Goal: Task Accomplishment & Management: Complete application form

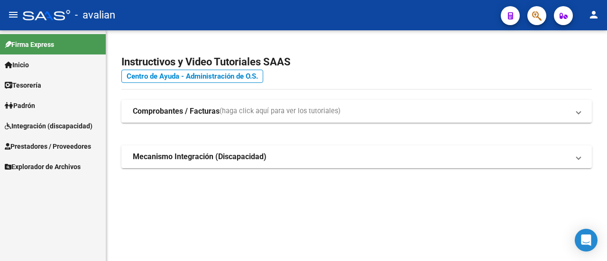
click at [30, 125] on span "Integración (discapacidad)" at bounding box center [49, 126] width 88 height 10
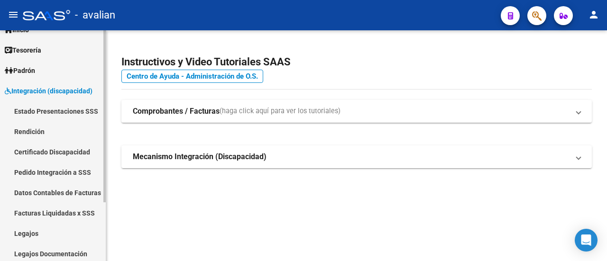
scroll to position [79, 0]
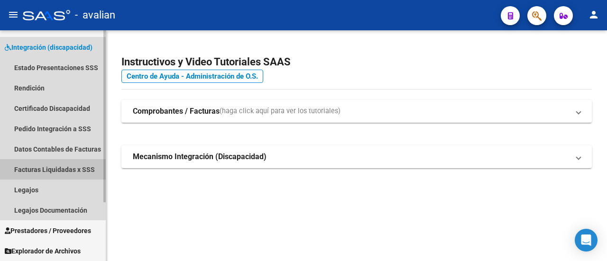
click at [54, 170] on link "Facturas Liquidadas x SSS" at bounding box center [53, 169] width 106 height 20
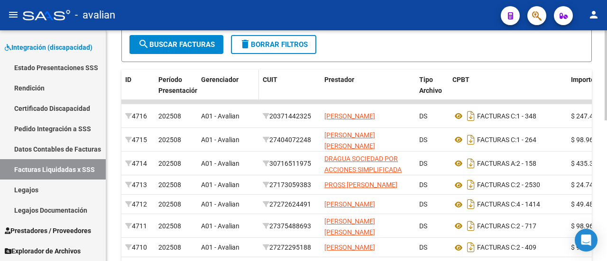
scroll to position [218, 0]
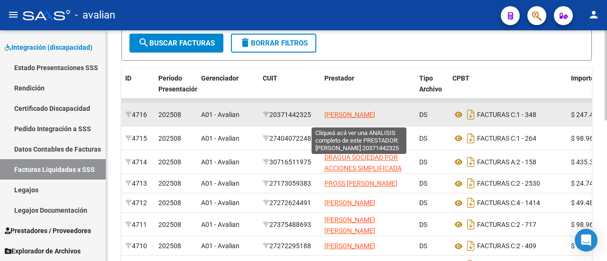
click at [350, 111] on span "[PERSON_NAME]" at bounding box center [349, 115] width 51 height 8
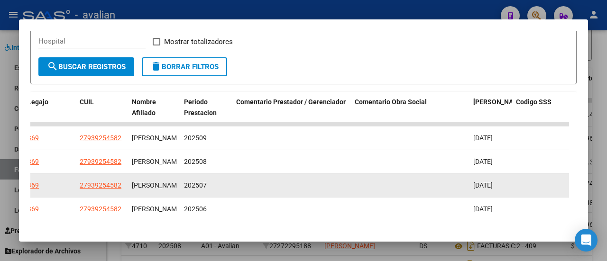
scroll to position [164, 0]
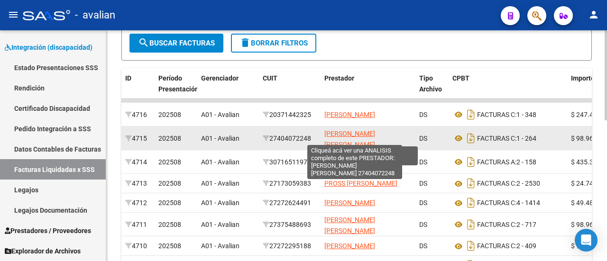
click at [360, 134] on span "[PERSON_NAME] [PERSON_NAME]" at bounding box center [349, 139] width 51 height 18
type textarea "27404072248"
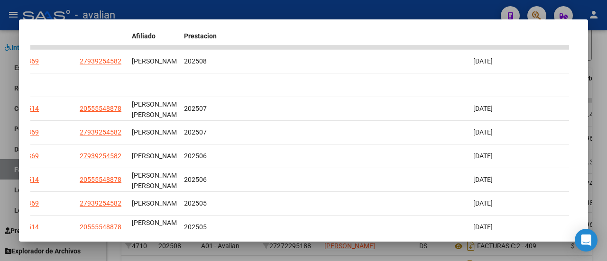
scroll to position [212, 0]
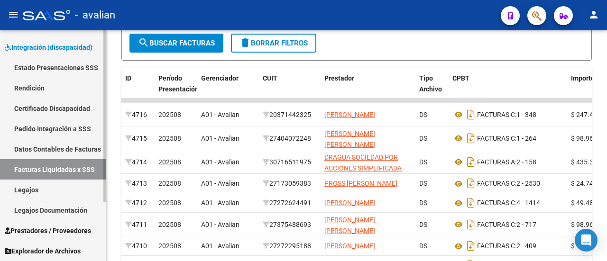
click at [58, 46] on span "Integración (discapacidad)" at bounding box center [49, 47] width 88 height 10
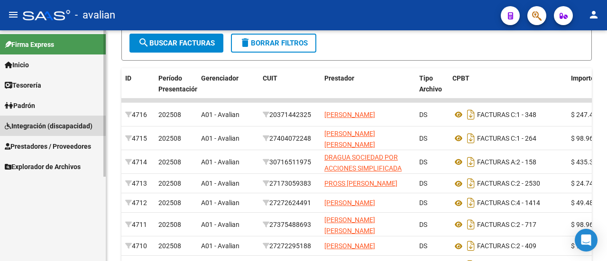
scroll to position [0, 0]
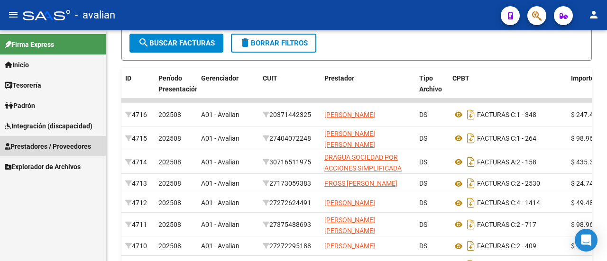
click at [62, 141] on span "Prestadores / Proveedores" at bounding box center [48, 146] width 86 height 10
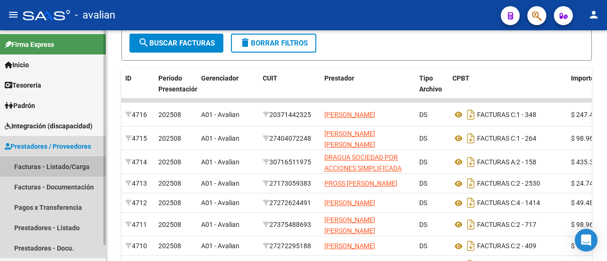
click at [64, 164] on link "Facturas - Listado/Carga" at bounding box center [53, 167] width 106 height 20
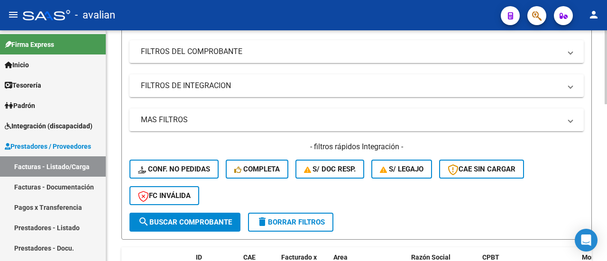
scroll to position [75, 0]
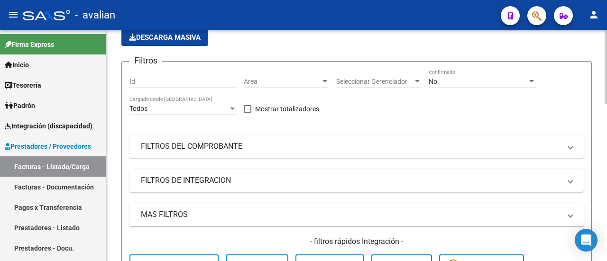
click at [321, 81] on div at bounding box center [325, 82] width 9 height 8
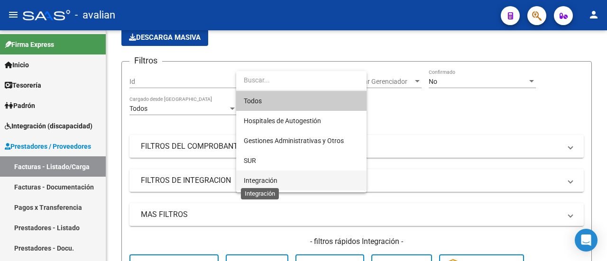
click at [275, 180] on span "Integración" at bounding box center [261, 181] width 34 height 8
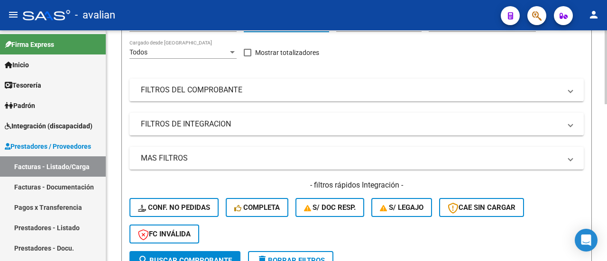
scroll to position [170, 0]
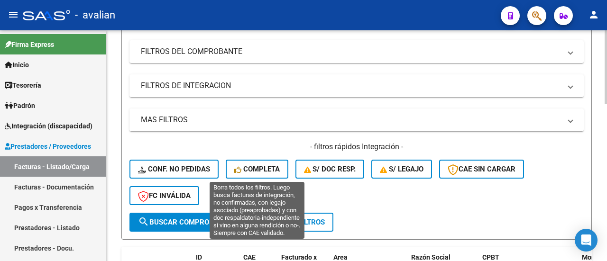
click at [248, 163] on button "Completa" at bounding box center [257, 169] width 63 height 19
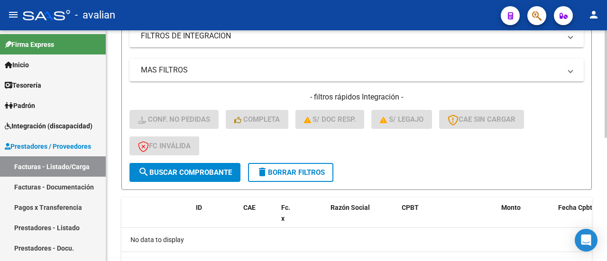
scroll to position [264, 0]
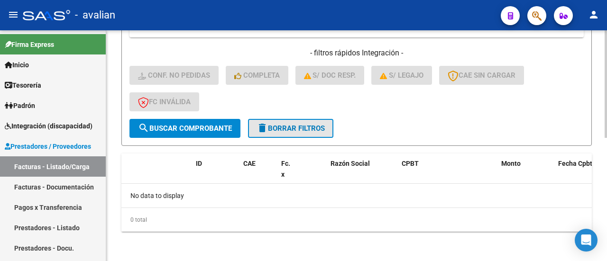
click at [278, 127] on span "delete Borrar Filtros" at bounding box center [291, 128] width 68 height 9
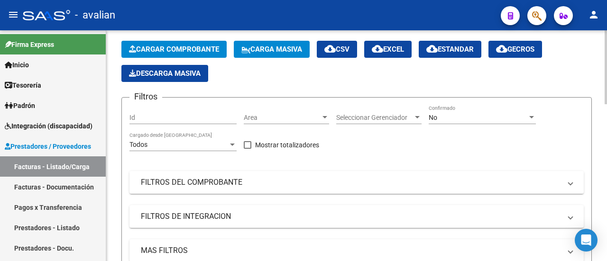
scroll to position [27, 0]
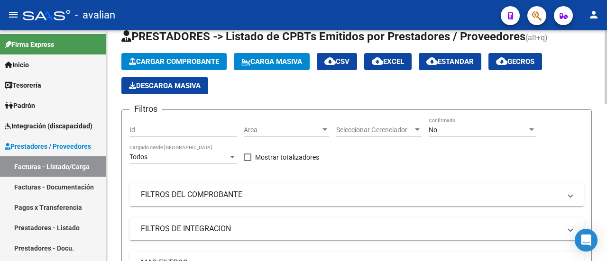
click at [325, 129] on div at bounding box center [325, 130] width 5 height 2
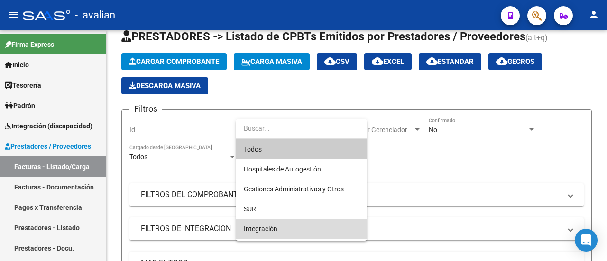
click at [324, 226] on span "Integración" at bounding box center [301, 229] width 115 height 20
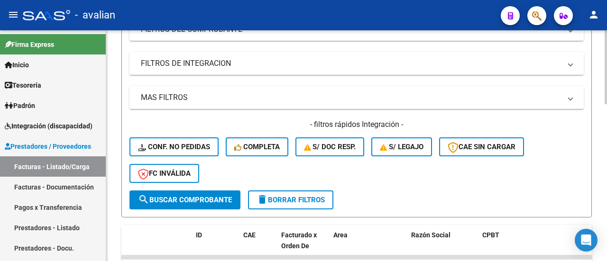
scroll to position [217, 0]
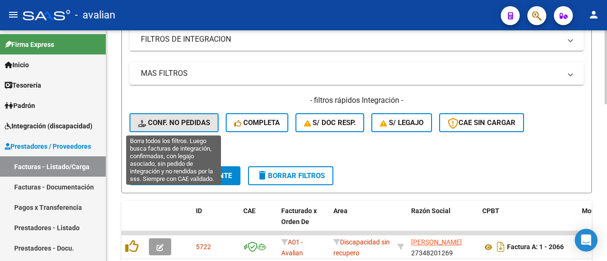
drag, startPoint x: 176, startPoint y: 121, endPoint x: 231, endPoint y: 113, distance: 54.7
click at [176, 120] on span "Conf. no pedidas" at bounding box center [174, 123] width 72 height 9
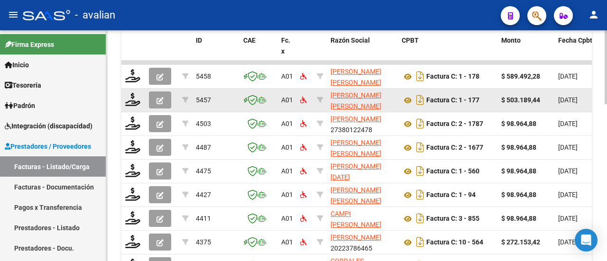
scroll to position [359, 0]
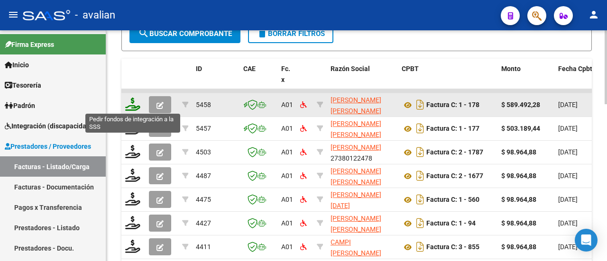
click at [134, 105] on icon at bounding box center [132, 104] width 15 height 13
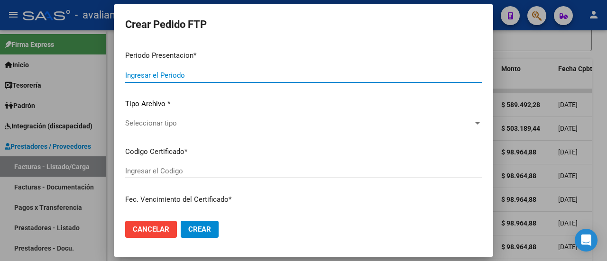
type input "202509"
type input "202507"
type input "$ 589.492,28"
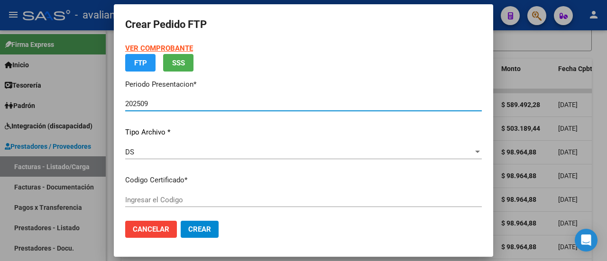
type input "ARG01000528724452025012220300122SFE169"
type input "[DATE]"
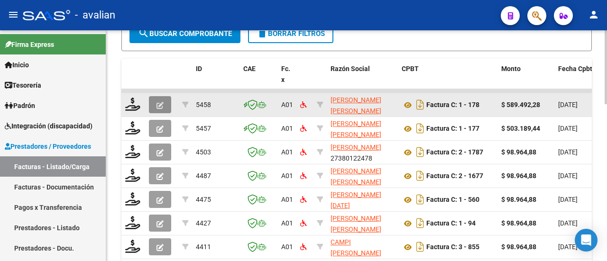
click at [163, 102] on icon "button" at bounding box center [160, 105] width 7 height 7
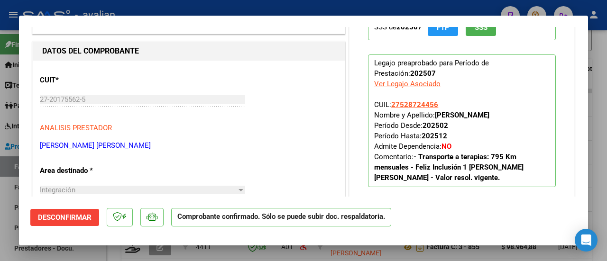
scroll to position [47, 0]
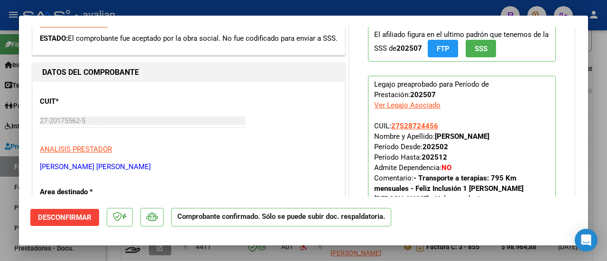
click at [390, 106] on div "Ver Legajo Asociado" at bounding box center [407, 105] width 66 height 10
type input "$ 0,00"
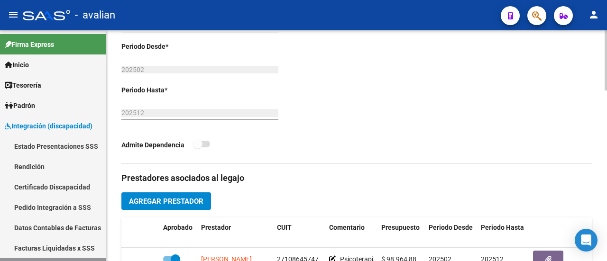
scroll to position [332, 0]
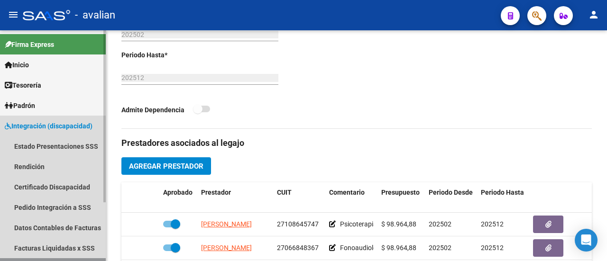
click at [58, 127] on span "Integración (discapacidad)" at bounding box center [49, 126] width 88 height 10
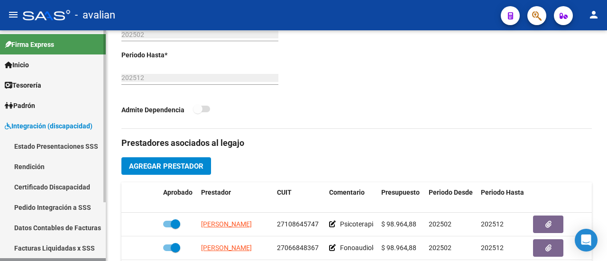
click at [59, 124] on span "Integración (discapacidad)" at bounding box center [49, 126] width 88 height 10
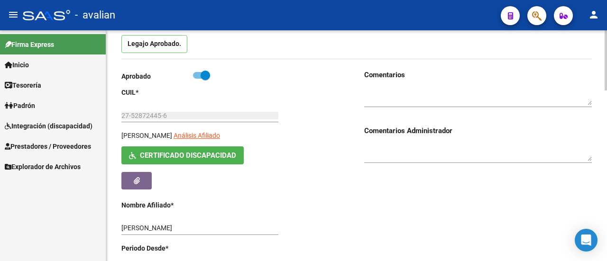
scroll to position [0, 0]
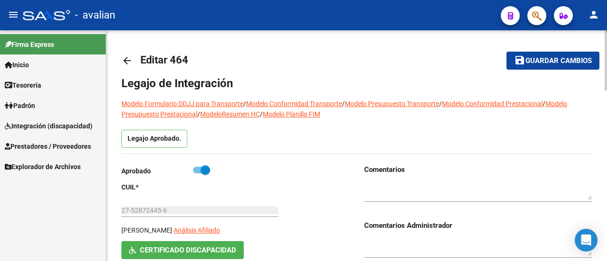
click at [126, 55] on mat-icon "arrow_back" at bounding box center [126, 60] width 11 height 11
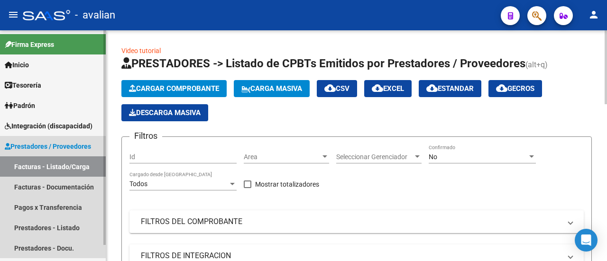
click at [61, 140] on link "Prestadores / Proveedores" at bounding box center [53, 146] width 106 height 20
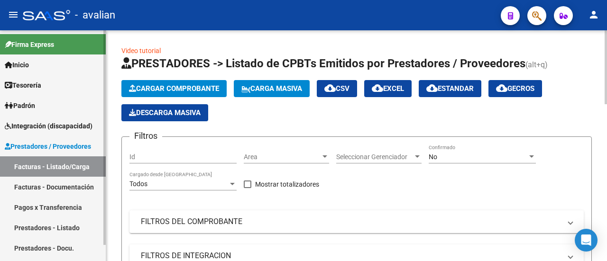
click at [61, 140] on link "Prestadores / Proveedores" at bounding box center [53, 146] width 106 height 20
